Goal: Navigation & Orientation: Find specific page/section

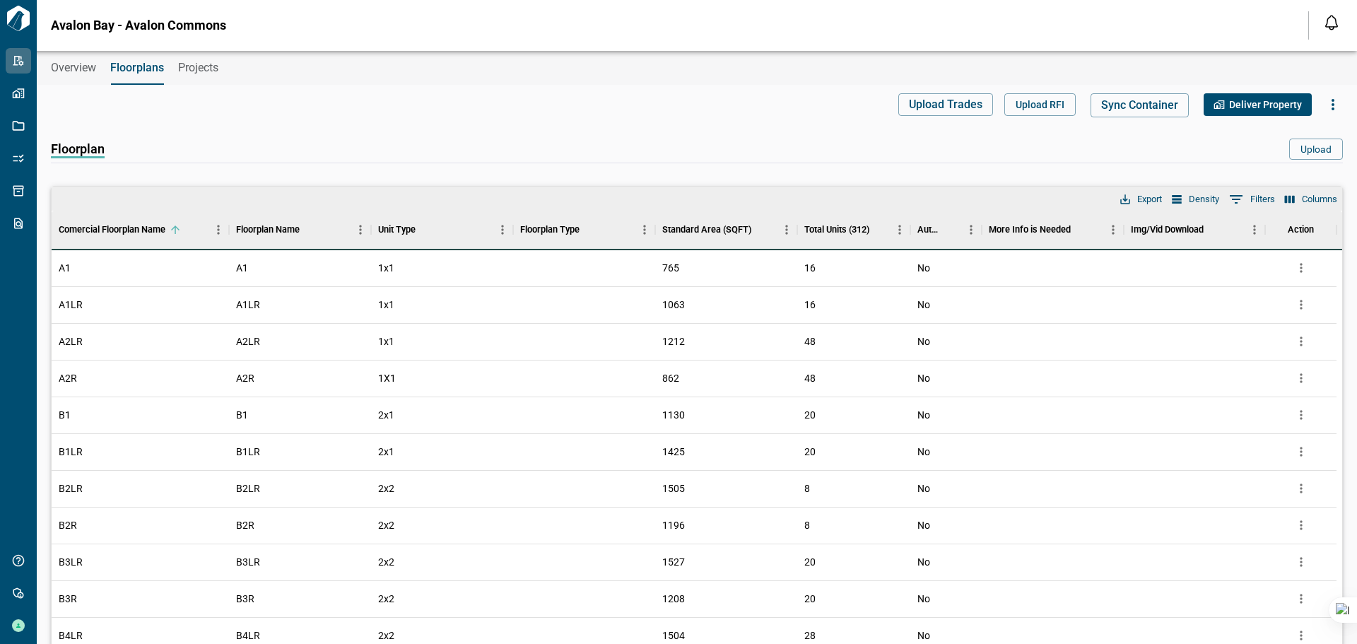
click at [83, 72] on span "Overview" at bounding box center [73, 68] width 45 height 14
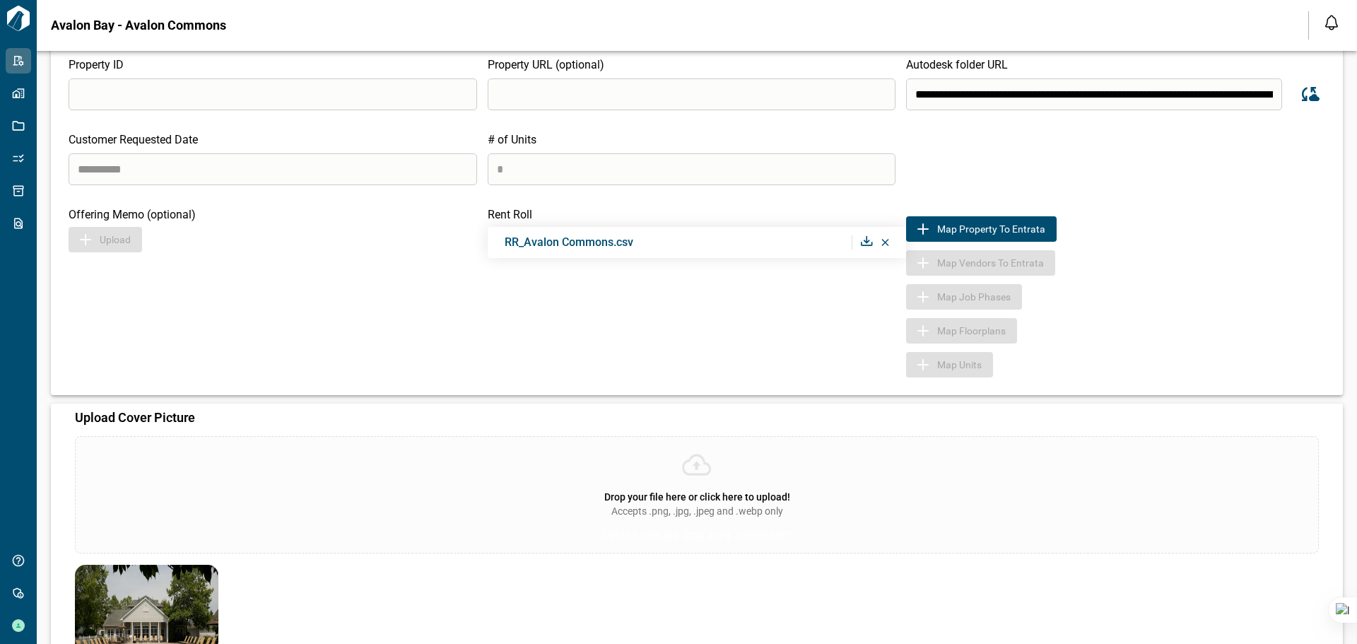
scroll to position [197, 0]
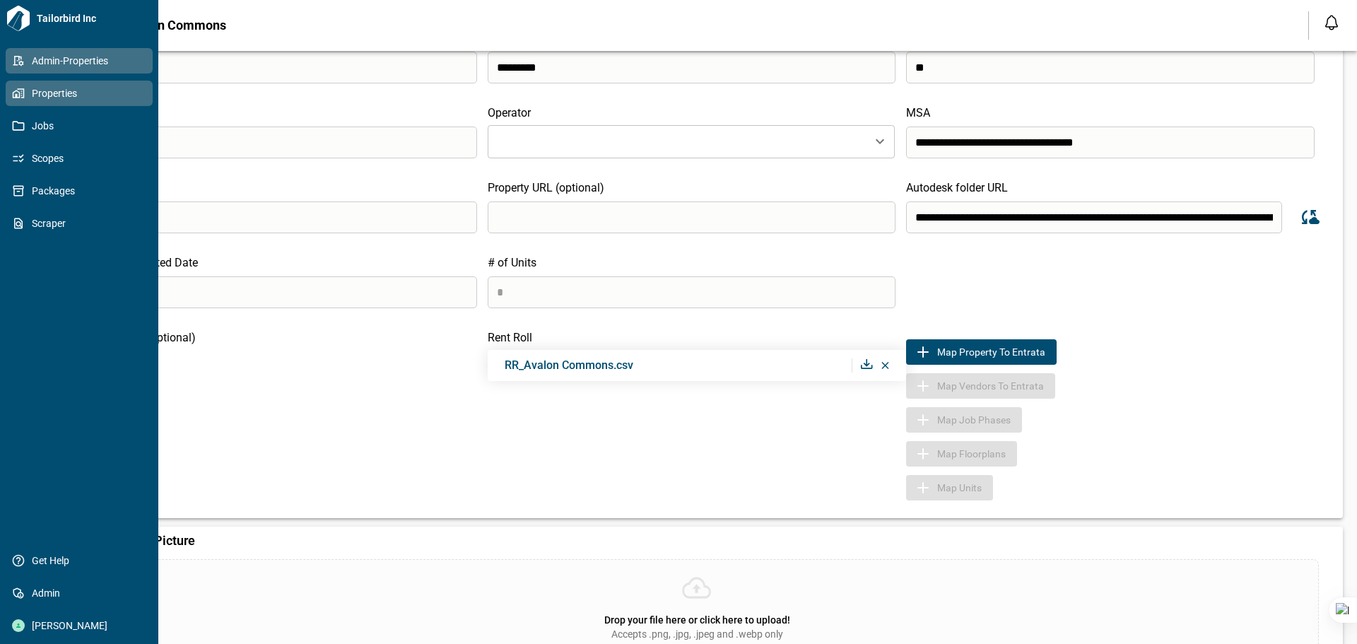
click at [16, 96] on icon at bounding box center [17, 94] width 8 height 8
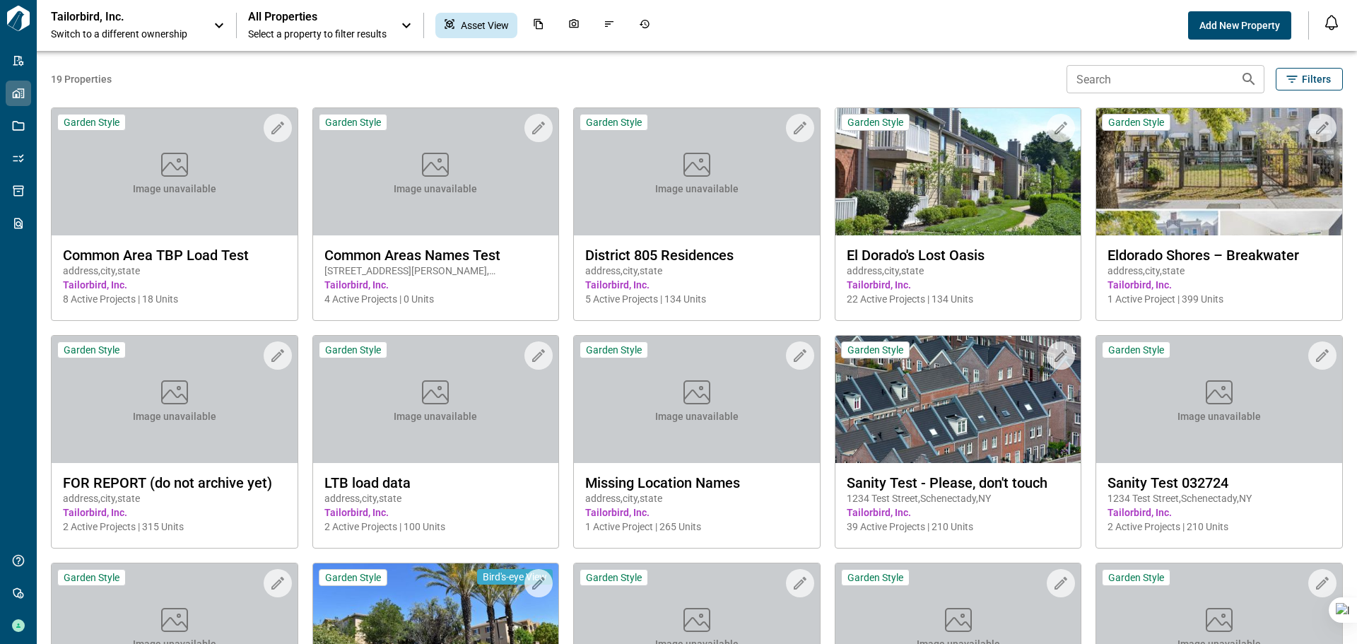
click at [159, 35] on span "Switch to a different ownership" at bounding box center [125, 34] width 148 height 14
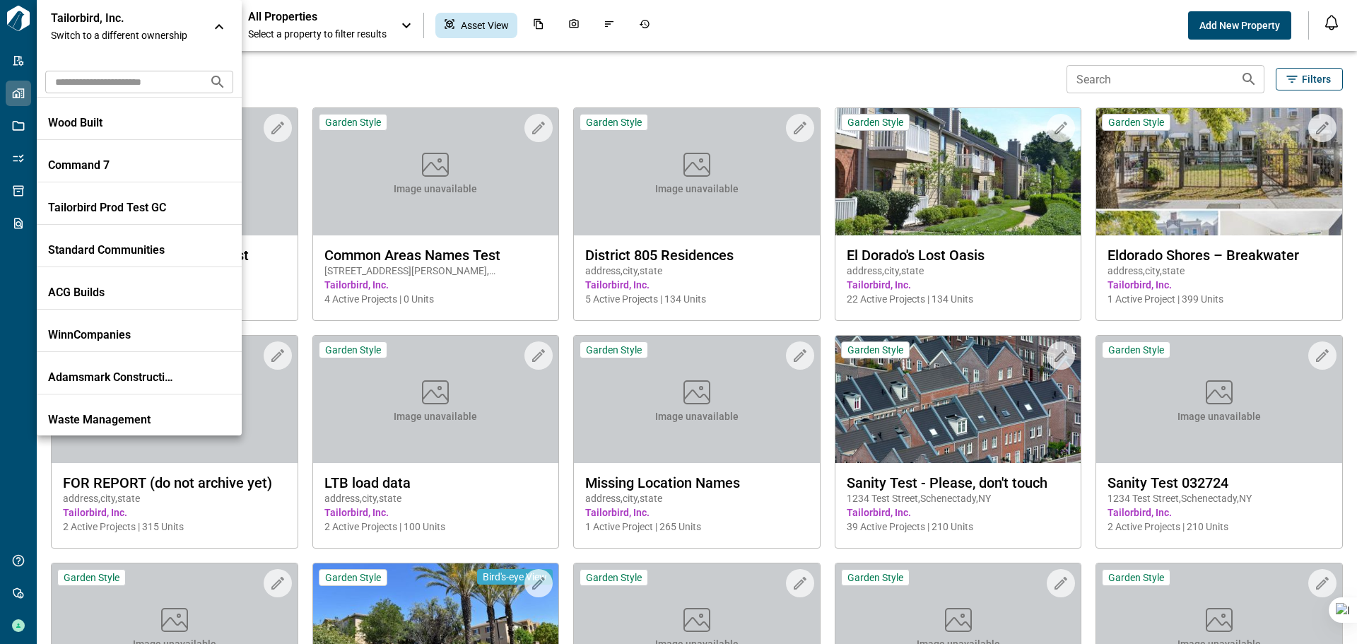
scroll to position [636, 0]
click at [99, 74] on input "text" at bounding box center [121, 82] width 153 height 26
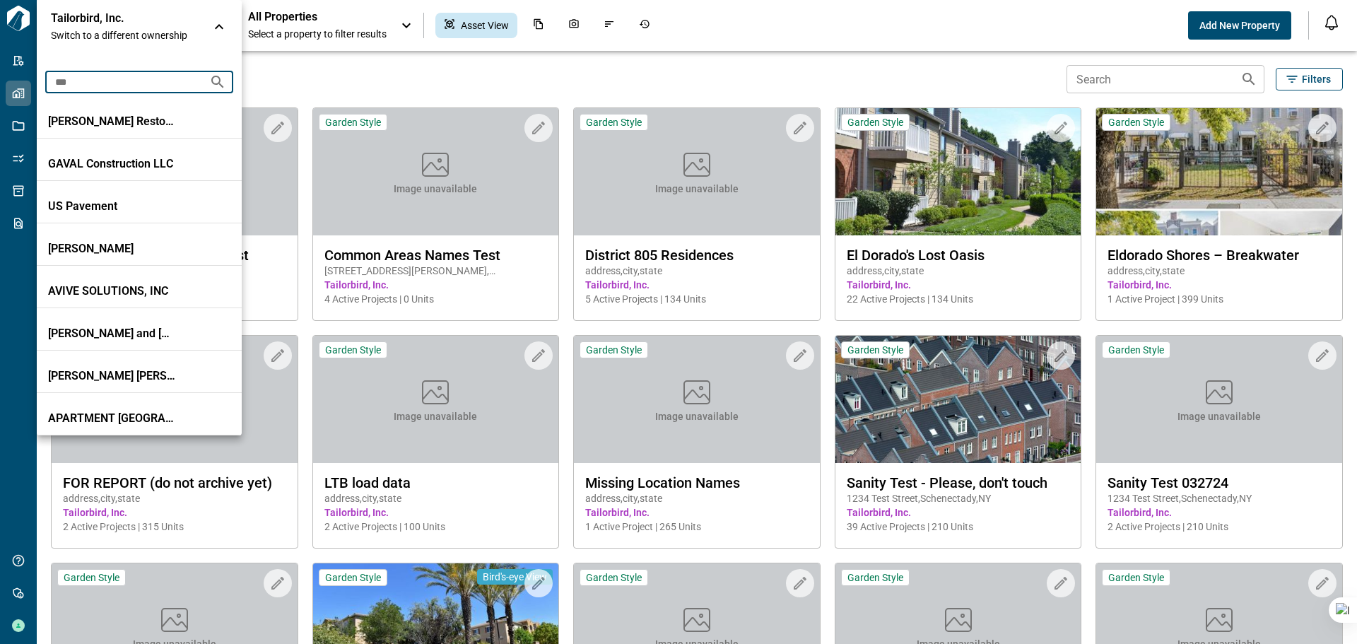
scroll to position [0, 0]
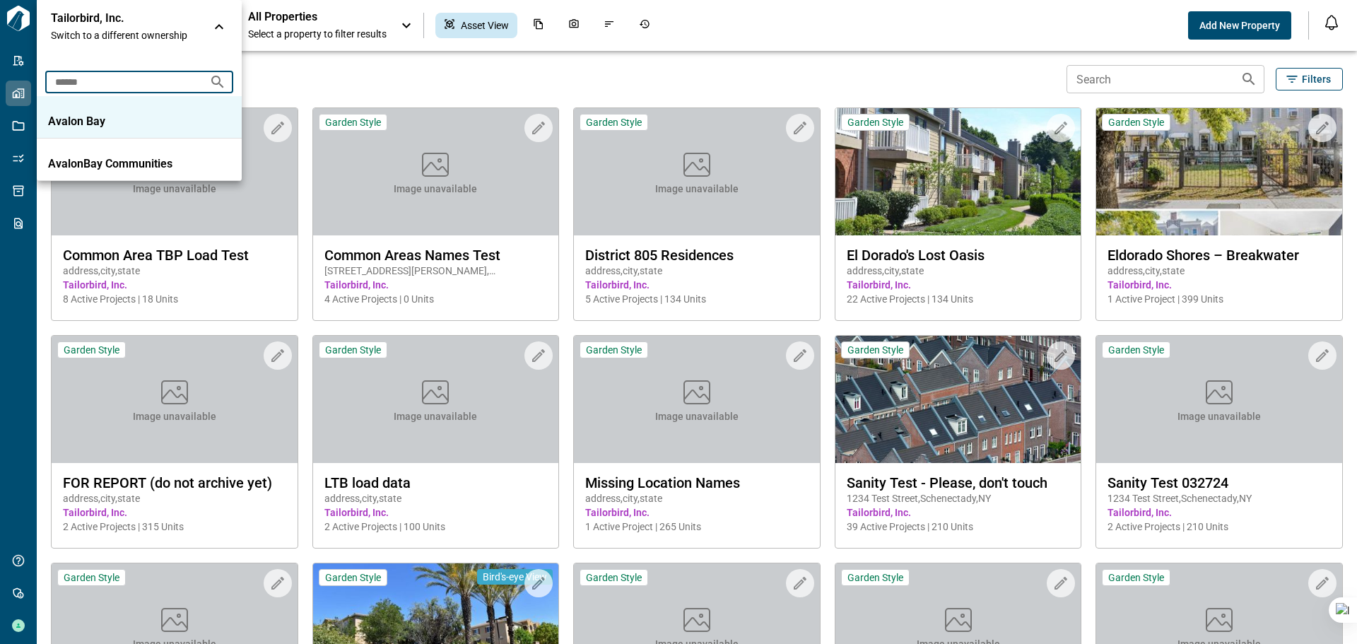
type input "******"
click at [90, 116] on p "Avalon Bay" at bounding box center [111, 121] width 127 height 14
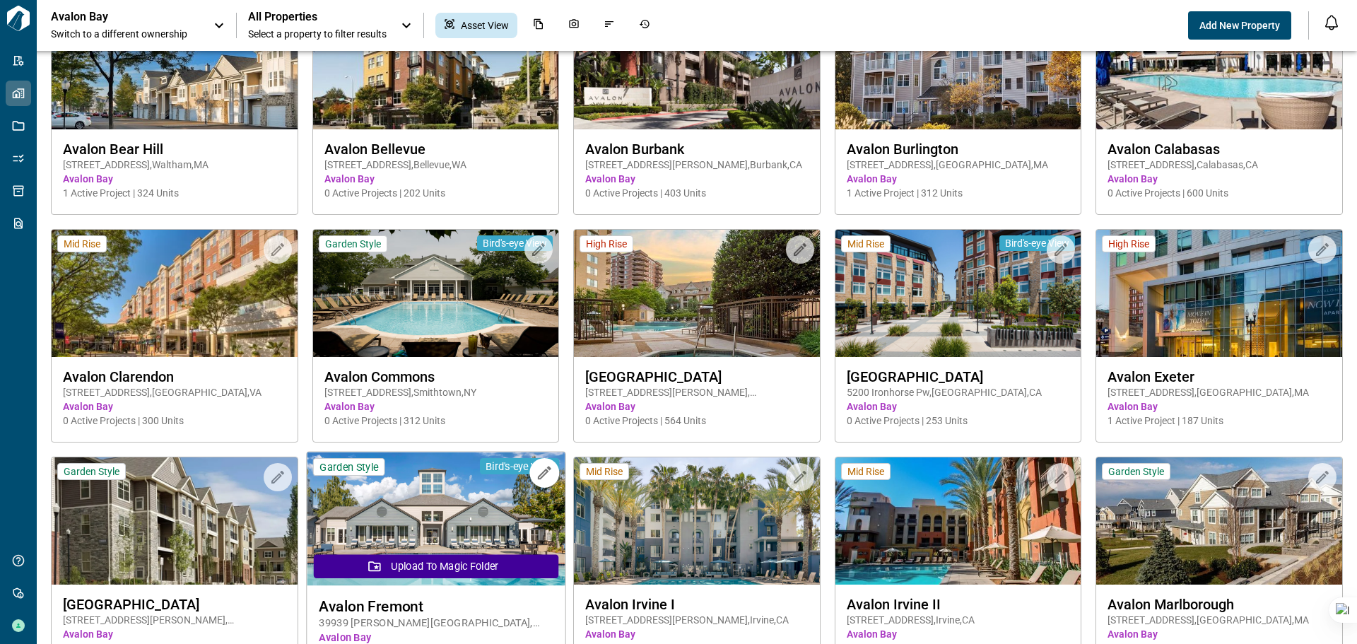
scroll to position [984, 0]
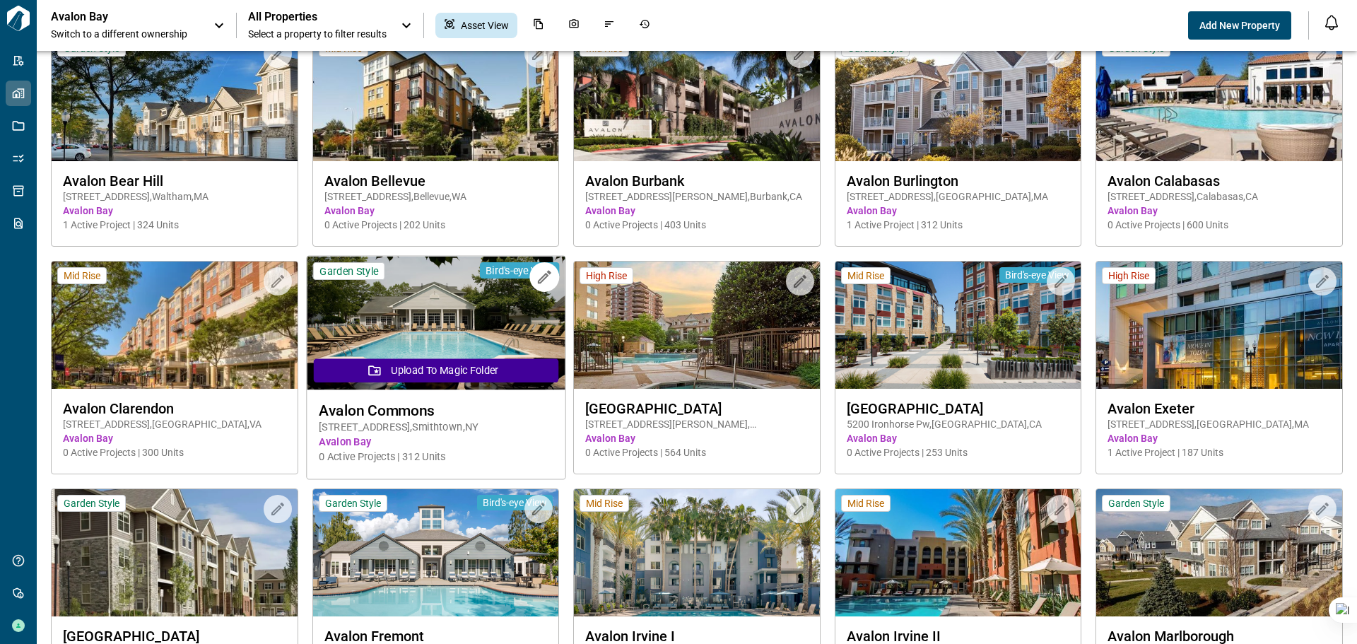
click at [447, 316] on img at bounding box center [436, 324] width 258 height 134
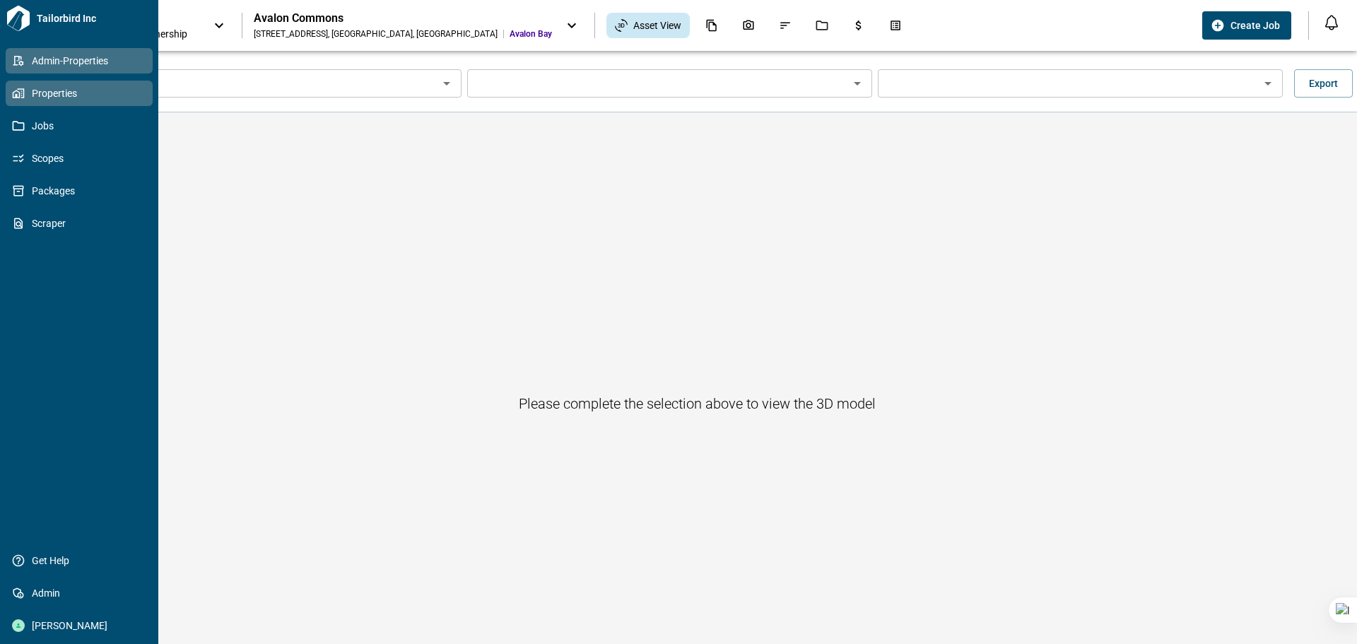
click at [20, 58] on icon at bounding box center [18, 60] width 13 height 13
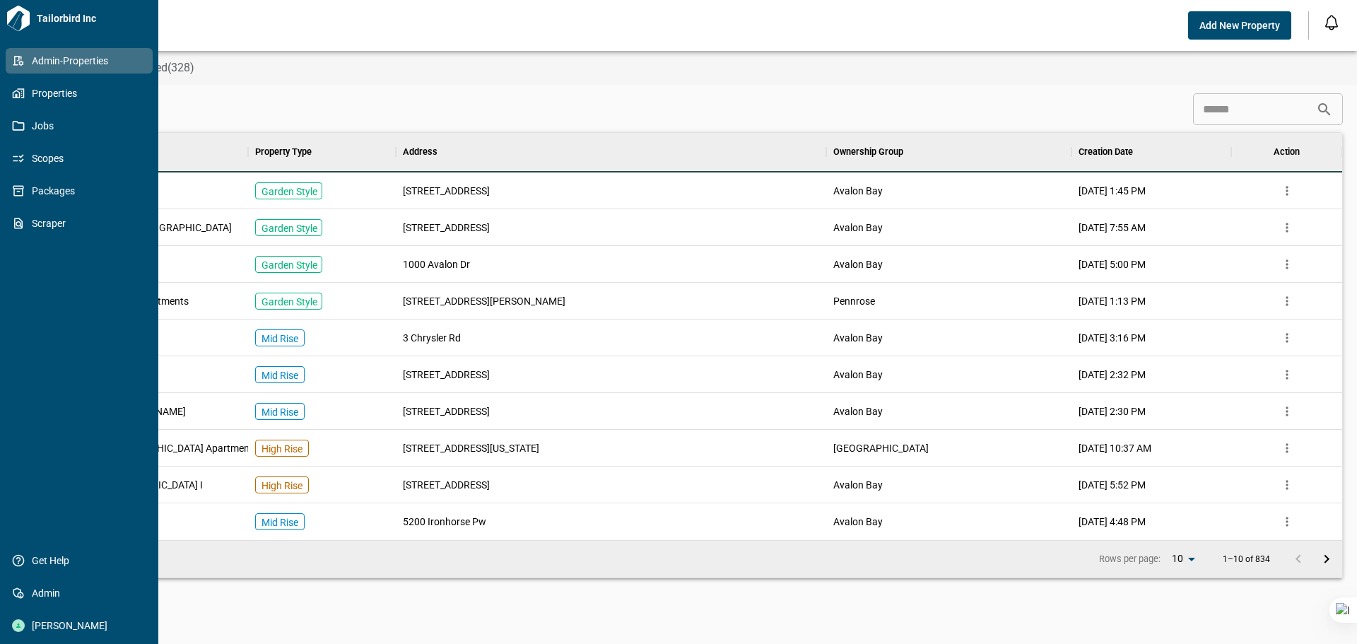
scroll to position [396, 1285]
